Goal: Information Seeking & Learning: Learn about a topic

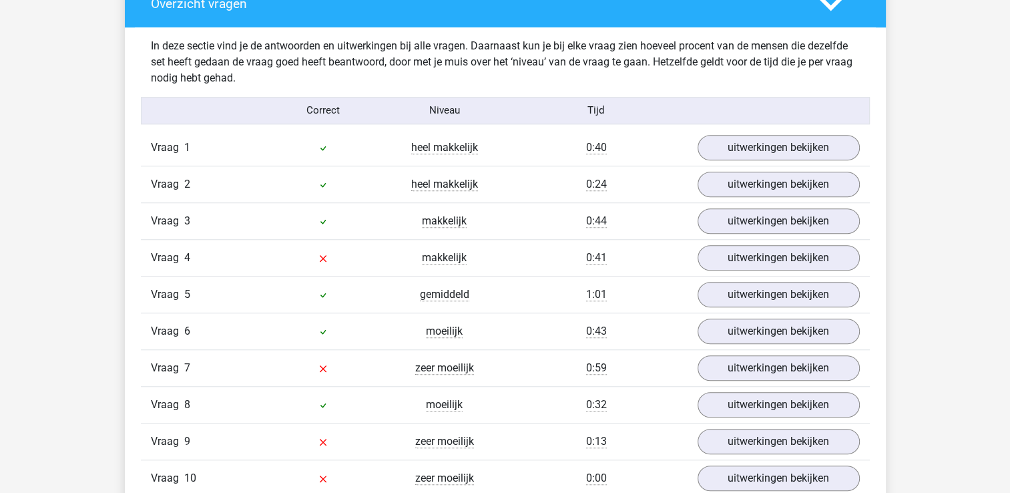
scroll to position [1100, 0]
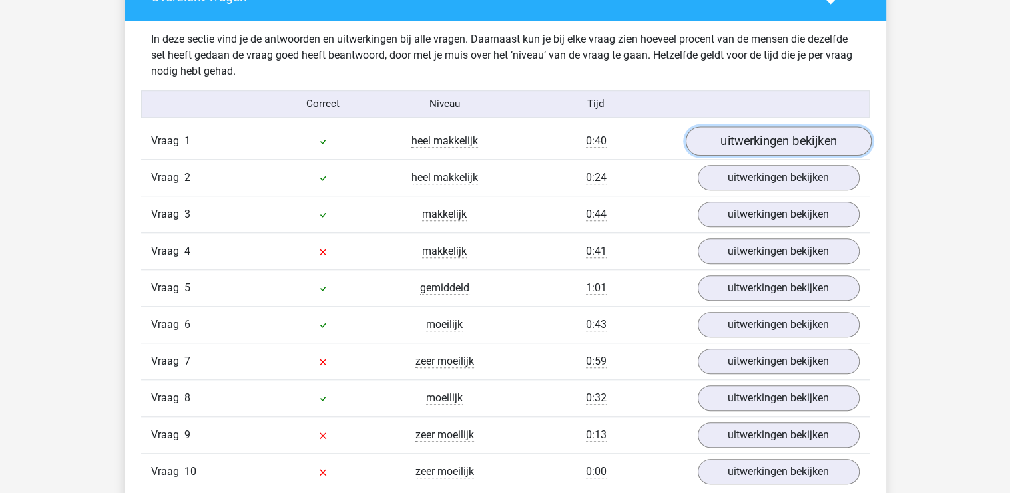
click at [827, 139] on link "uitwerkingen bekijken" at bounding box center [778, 140] width 186 height 29
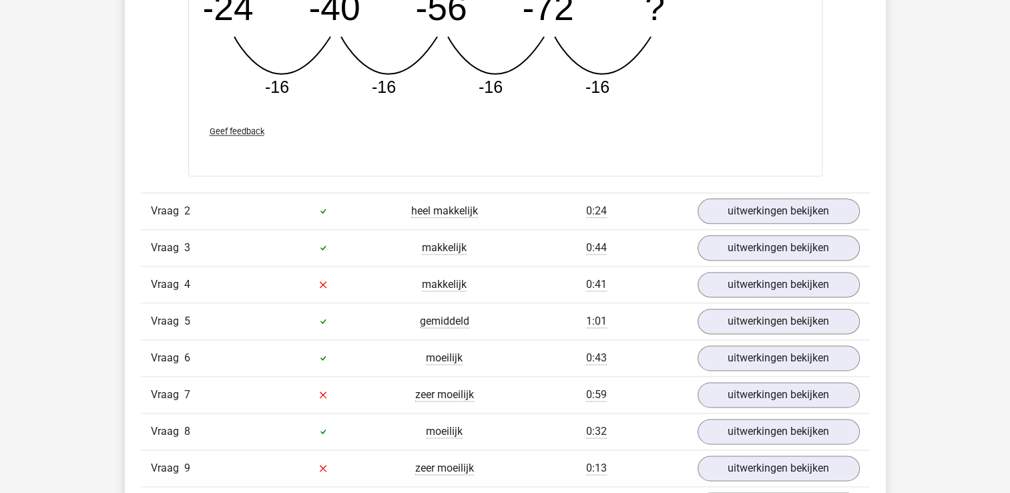
scroll to position [1663, 0]
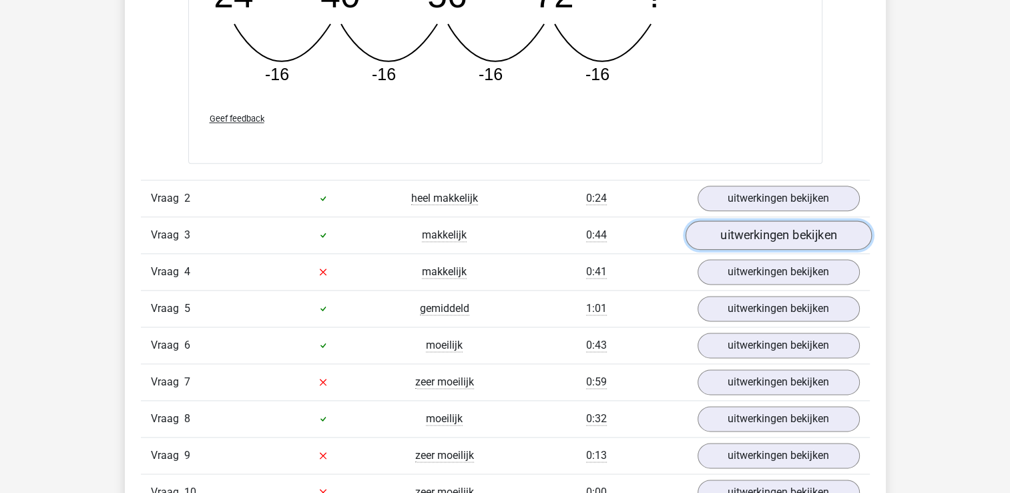
click at [791, 228] on link "uitwerkingen bekijken" at bounding box center [778, 234] width 186 height 29
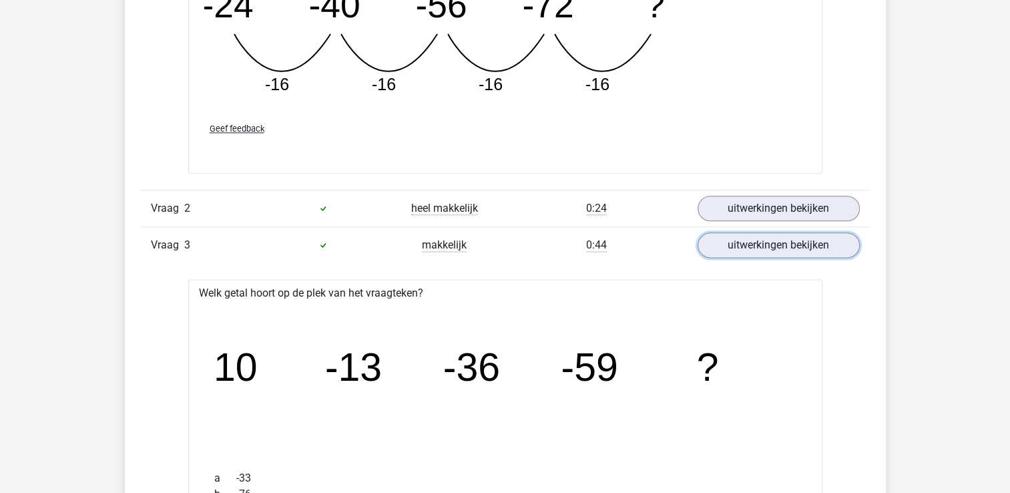
scroll to position [1647, 0]
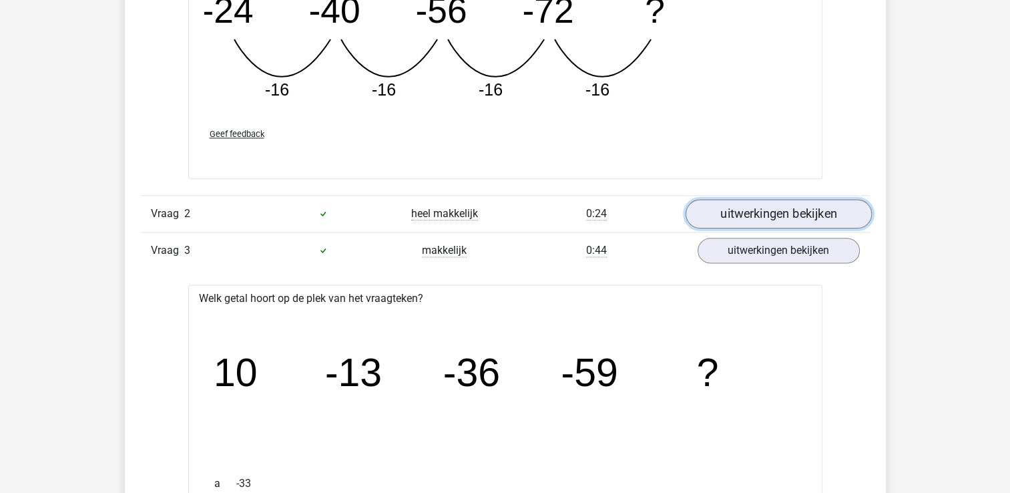
click at [743, 212] on link "uitwerkingen bekijken" at bounding box center [778, 213] width 186 height 29
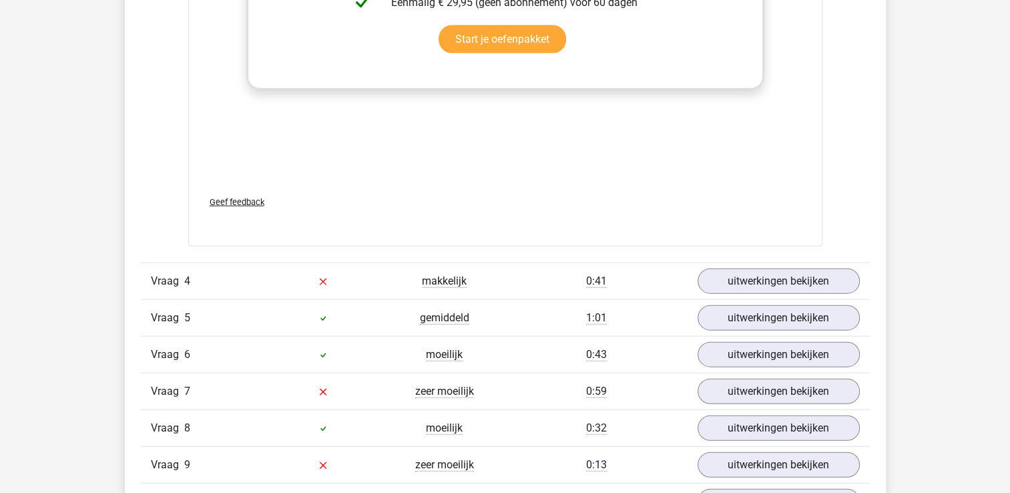
scroll to position [3097, 0]
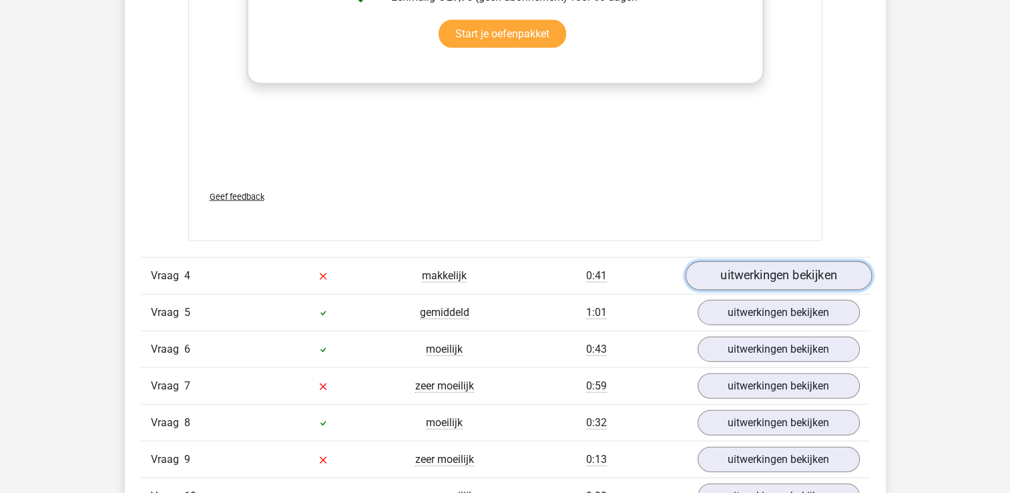
click at [830, 268] on link "uitwerkingen bekijken" at bounding box center [778, 275] width 186 height 29
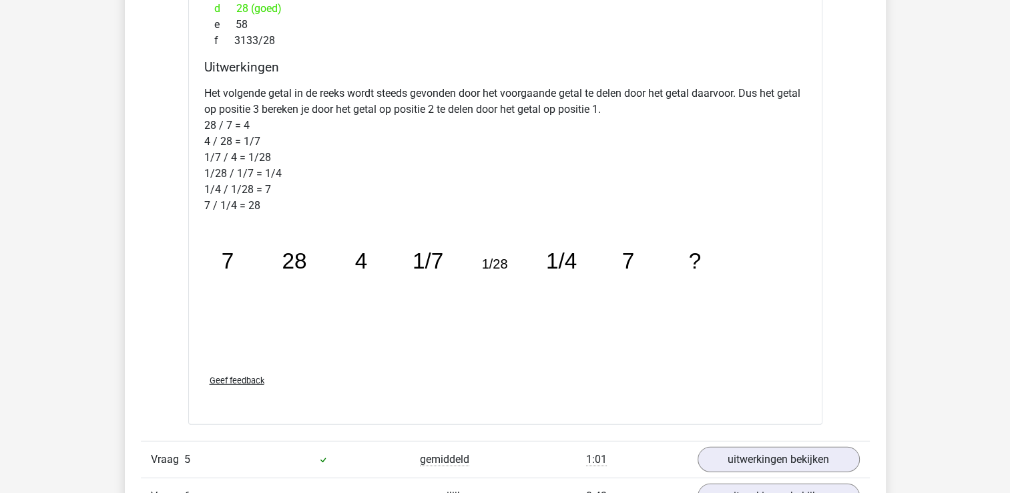
scroll to position [3693, 0]
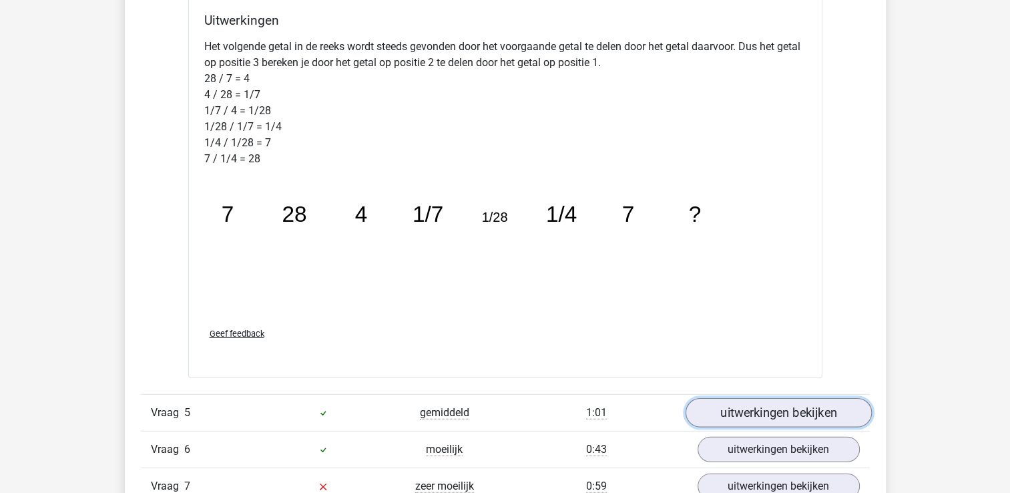
click at [830, 405] on link "uitwerkingen bekijken" at bounding box center [778, 412] width 186 height 29
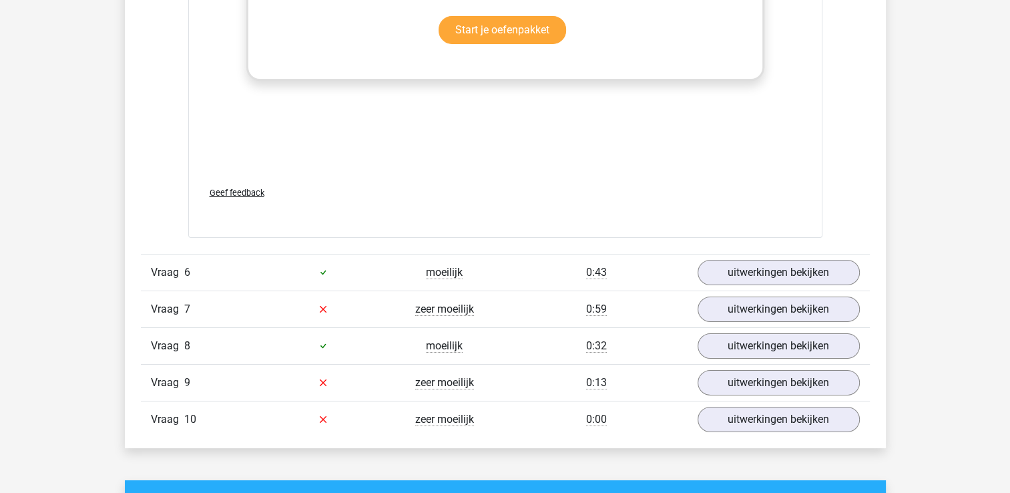
scroll to position [4701, 0]
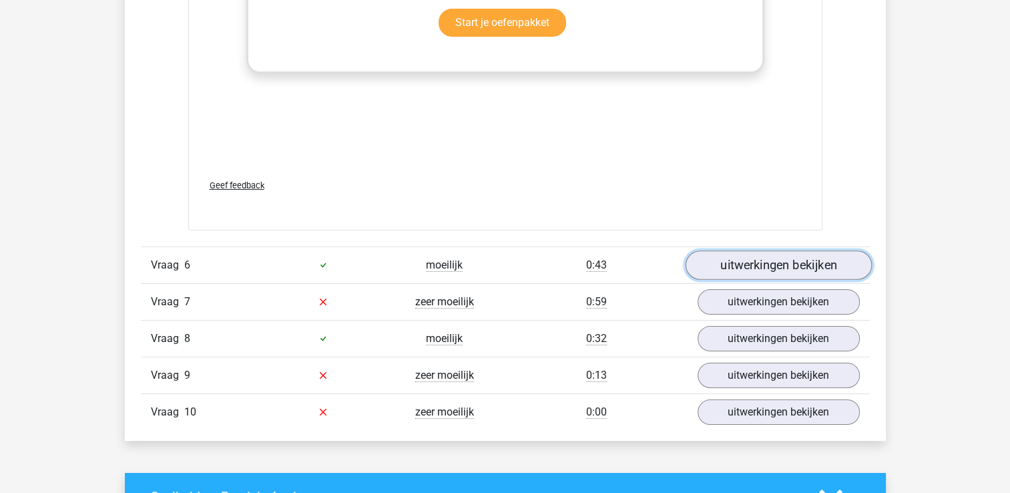
click at [838, 266] on link "uitwerkingen bekijken" at bounding box center [778, 264] width 186 height 29
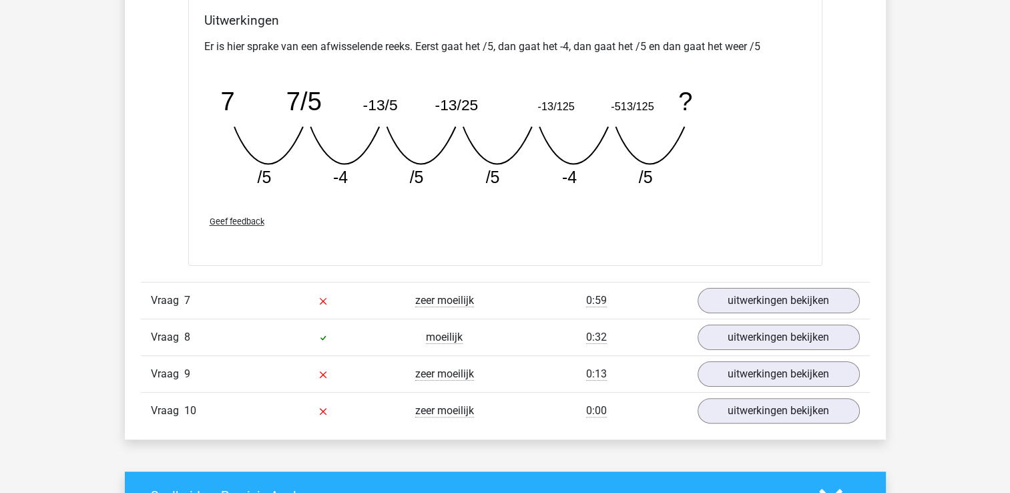
scroll to position [5293, 0]
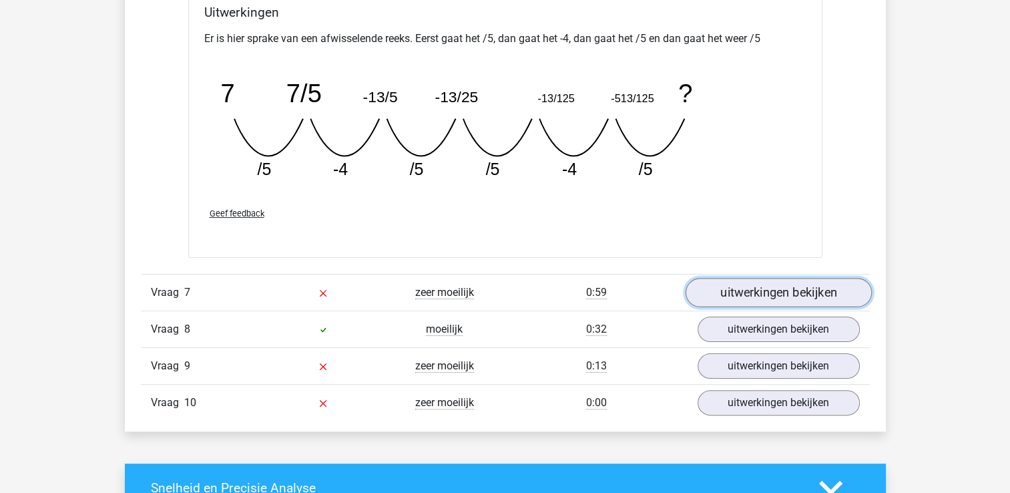
click at [842, 284] on link "uitwerkingen bekijken" at bounding box center [778, 292] width 186 height 29
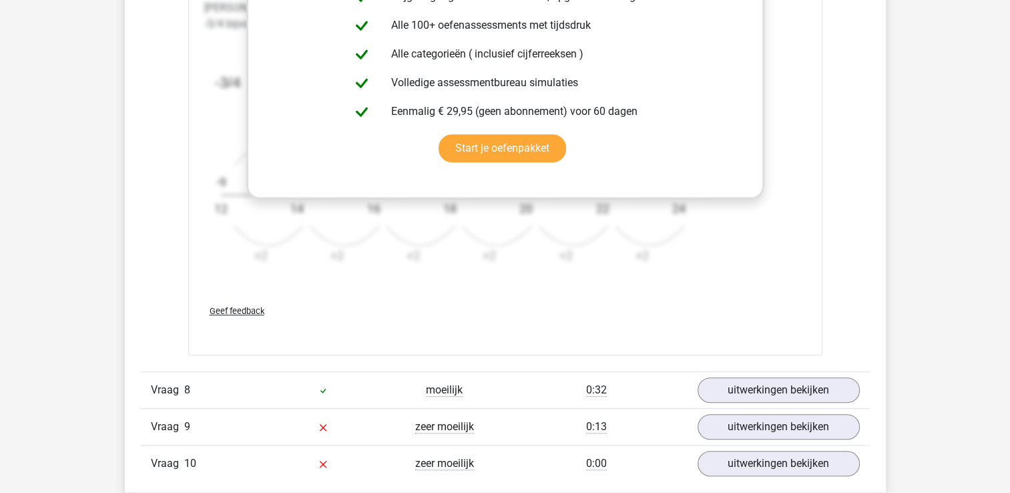
scroll to position [6083, 0]
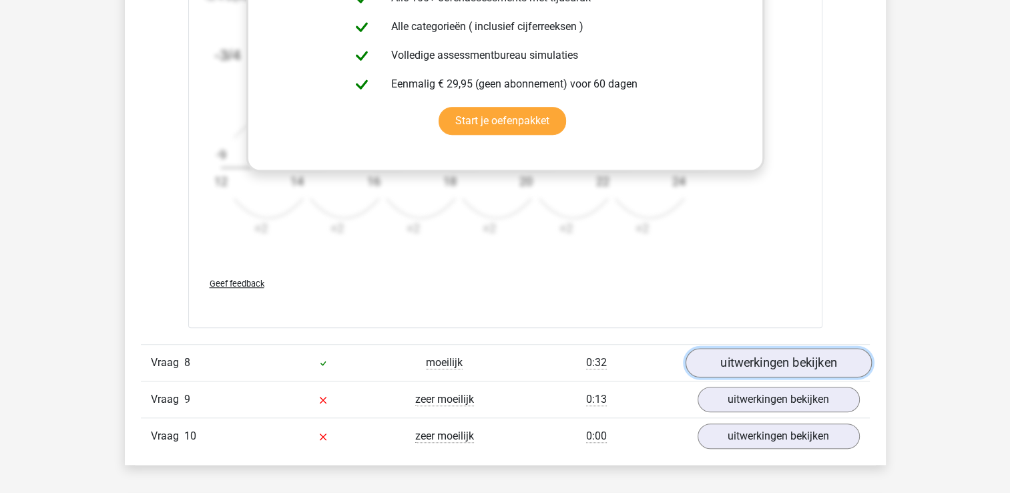
click at [830, 358] on link "uitwerkingen bekijken" at bounding box center [778, 362] width 186 height 29
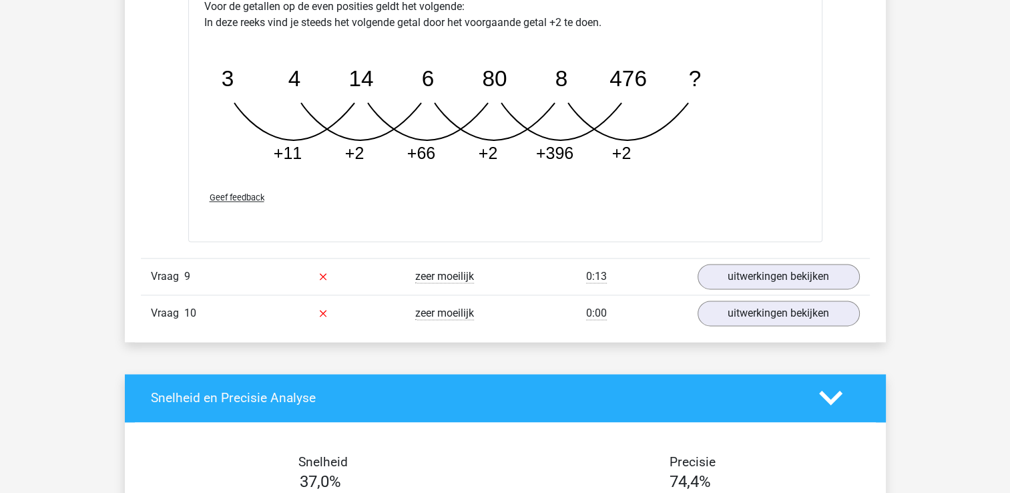
scroll to position [6879, 0]
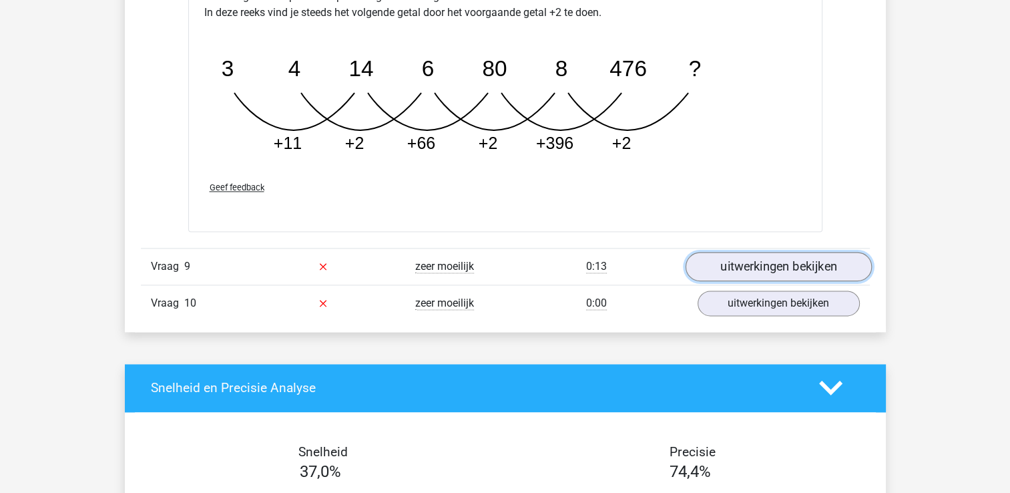
click at [810, 266] on link "uitwerkingen bekijken" at bounding box center [778, 266] width 186 height 29
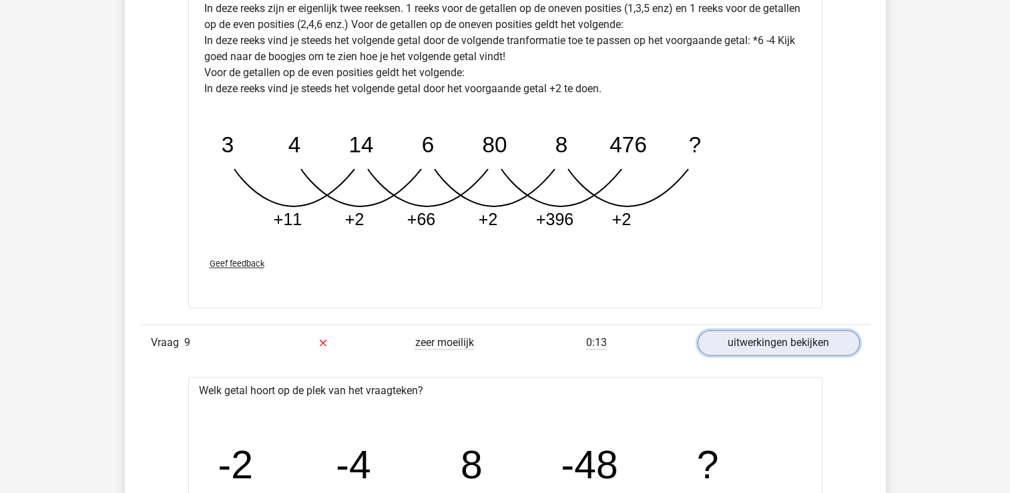
scroll to position [6793, 0]
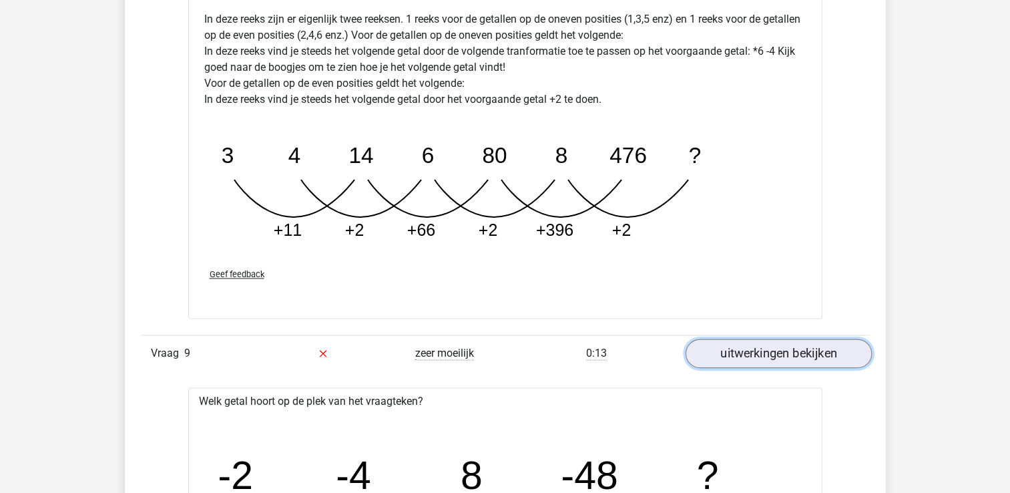
click at [834, 346] on link "uitwerkingen bekijken" at bounding box center [778, 352] width 186 height 29
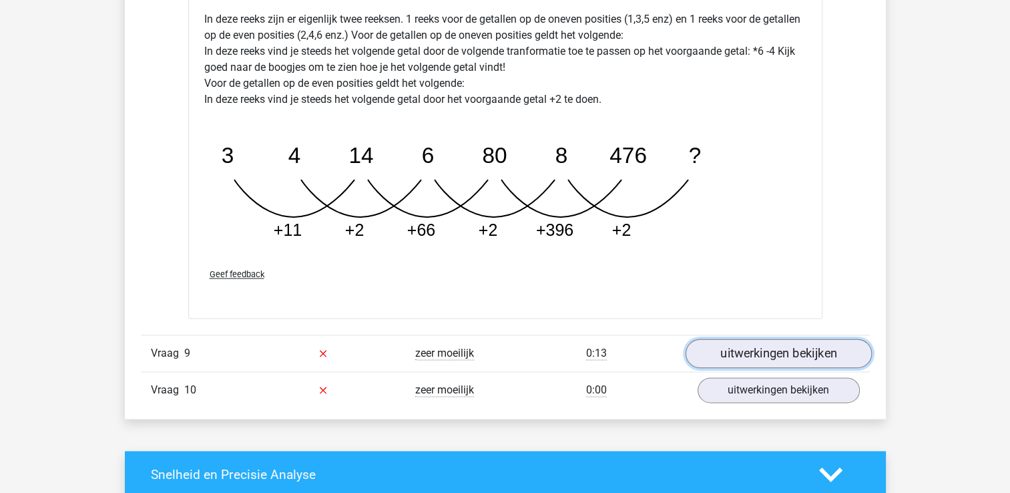
click at [834, 346] on link "uitwerkingen bekijken" at bounding box center [778, 352] width 186 height 29
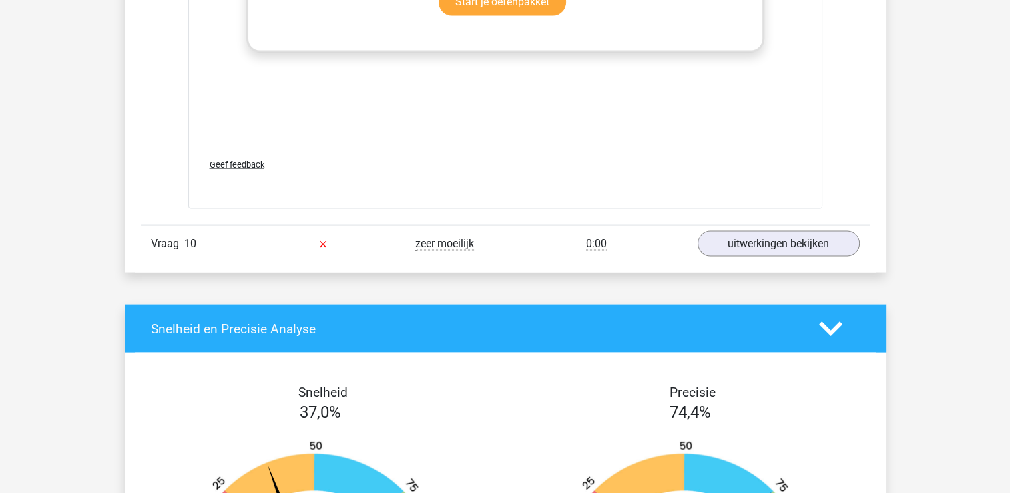
scroll to position [7772, 0]
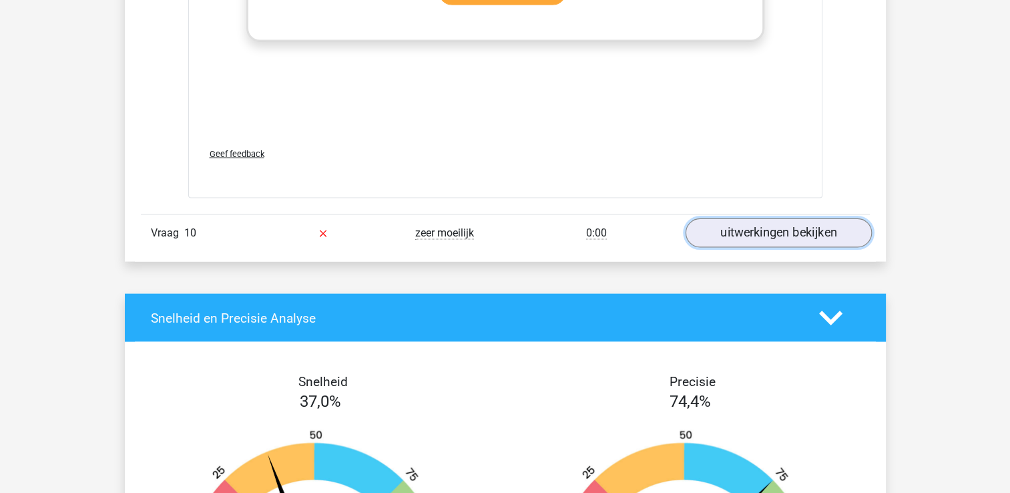
click at [813, 226] on link "uitwerkingen bekijken" at bounding box center [778, 233] width 186 height 29
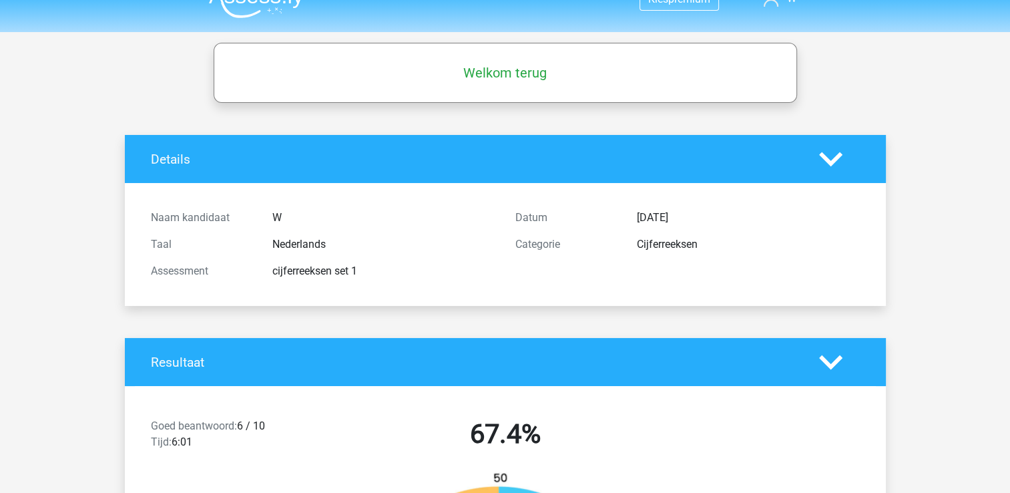
scroll to position [0, 0]
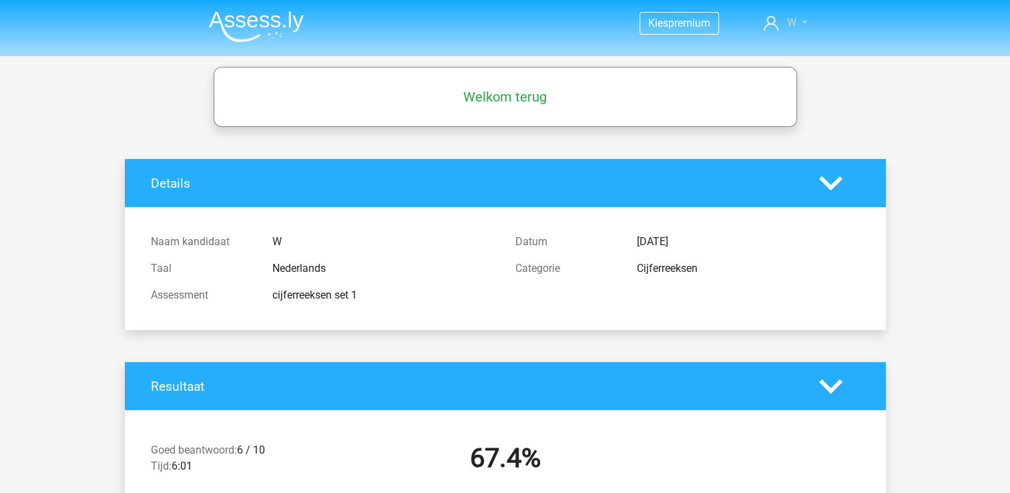
click at [804, 18] on link "W" at bounding box center [784, 23] width 53 height 16
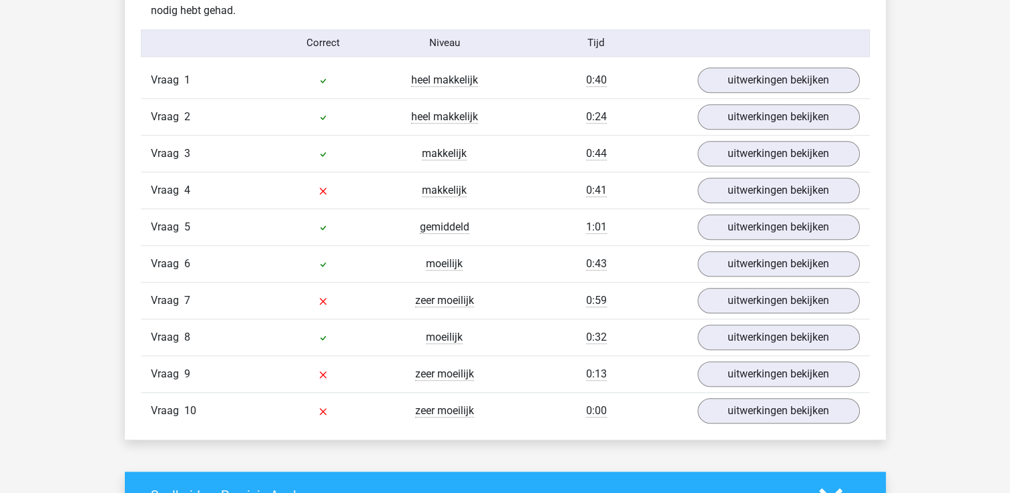
scroll to position [1175, 0]
